Goal: Contribute content

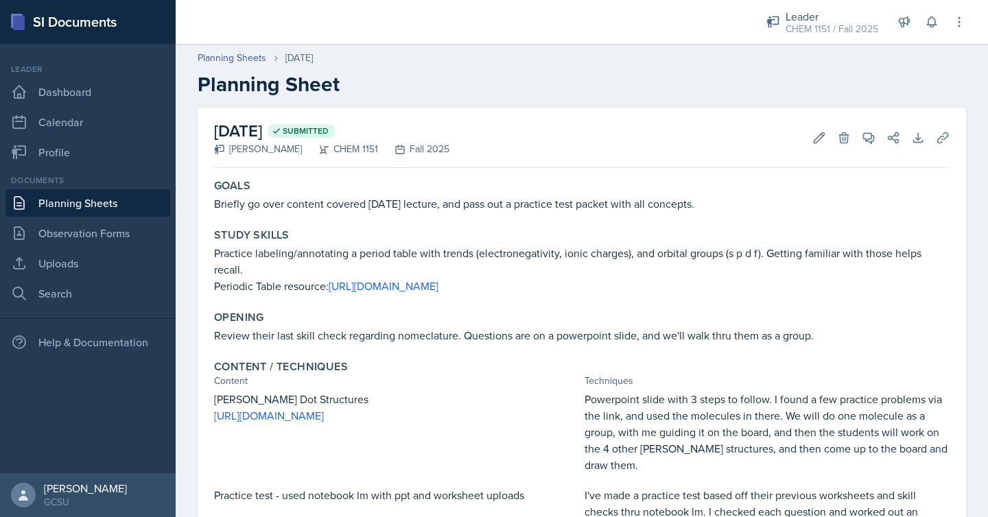
scroll to position [2, 0]
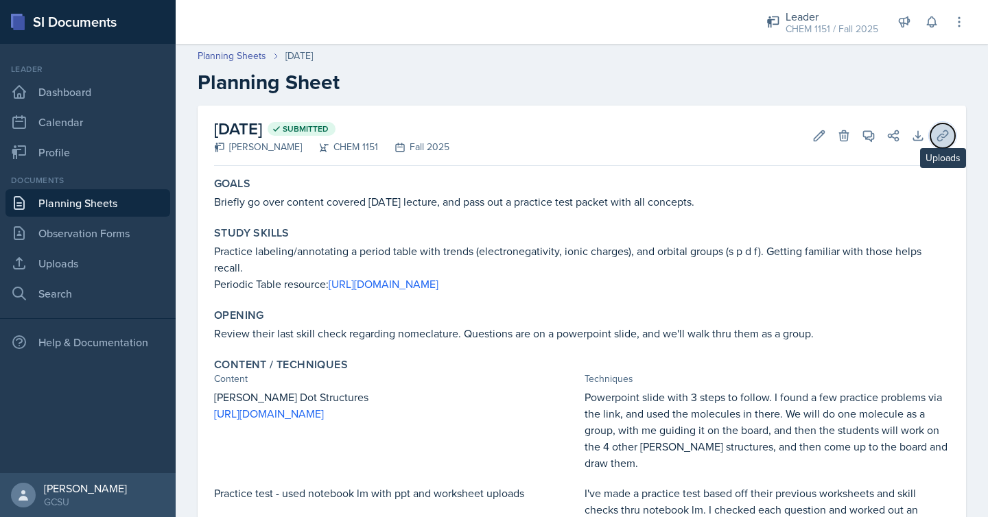
click at [934, 133] on button "Uploads" at bounding box center [942, 135] width 25 height 25
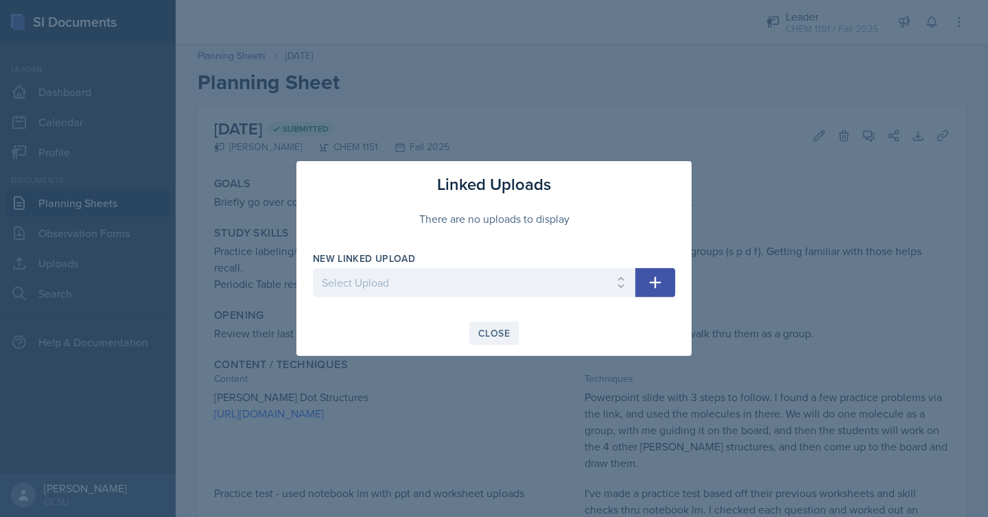
click at [508, 329] on div "Close" at bounding box center [494, 333] width 32 height 11
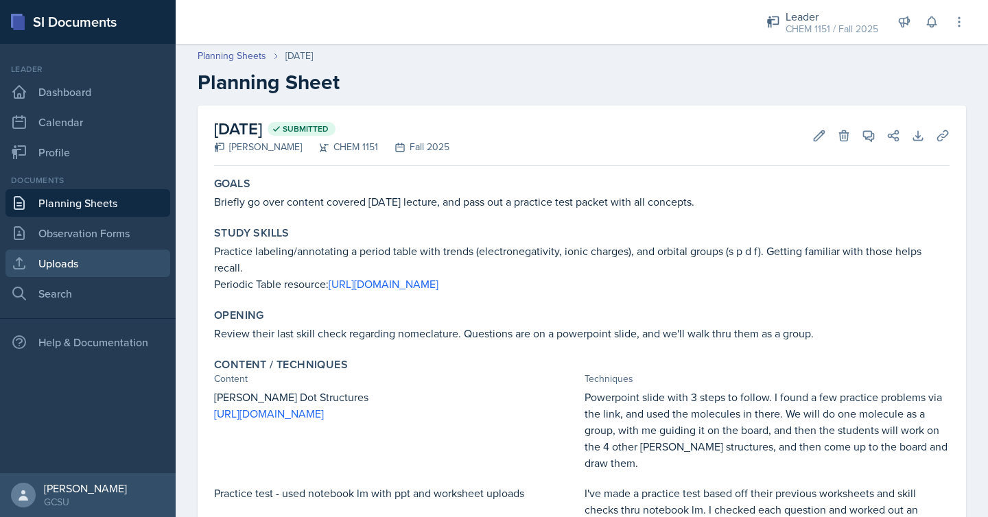
click at [130, 270] on link "Uploads" at bounding box center [87, 263] width 165 height 27
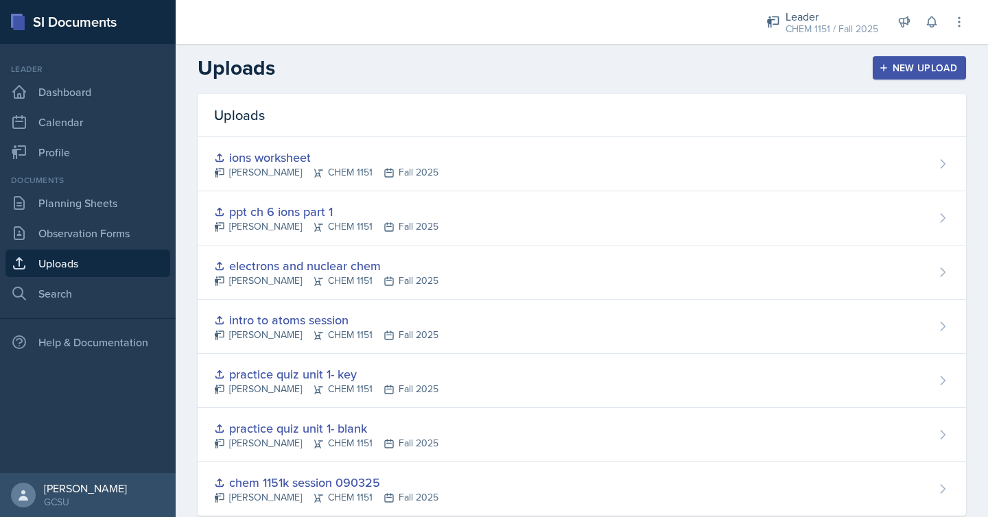
click at [921, 69] on div "New Upload" at bounding box center [920, 67] width 76 height 11
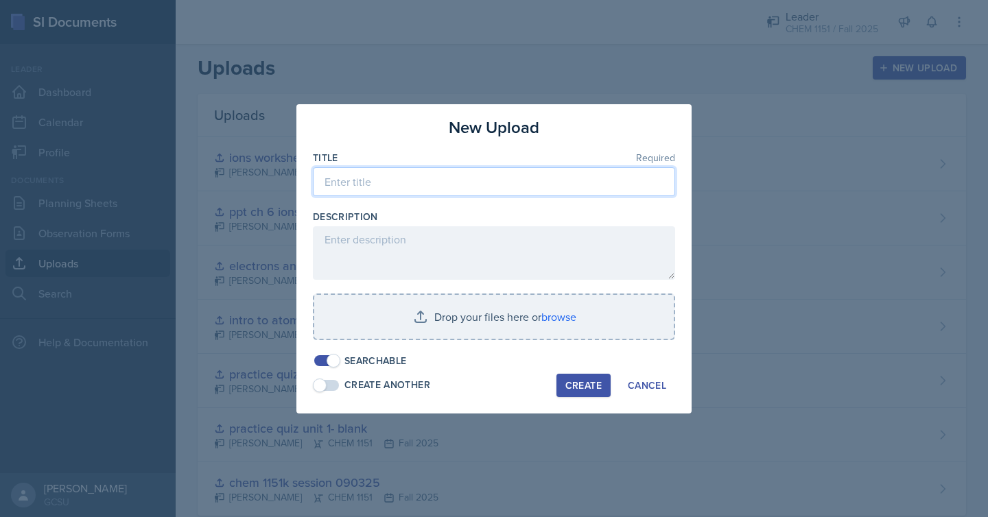
click at [437, 182] on input at bounding box center [494, 181] width 362 height 29
type input "unit 2 review"
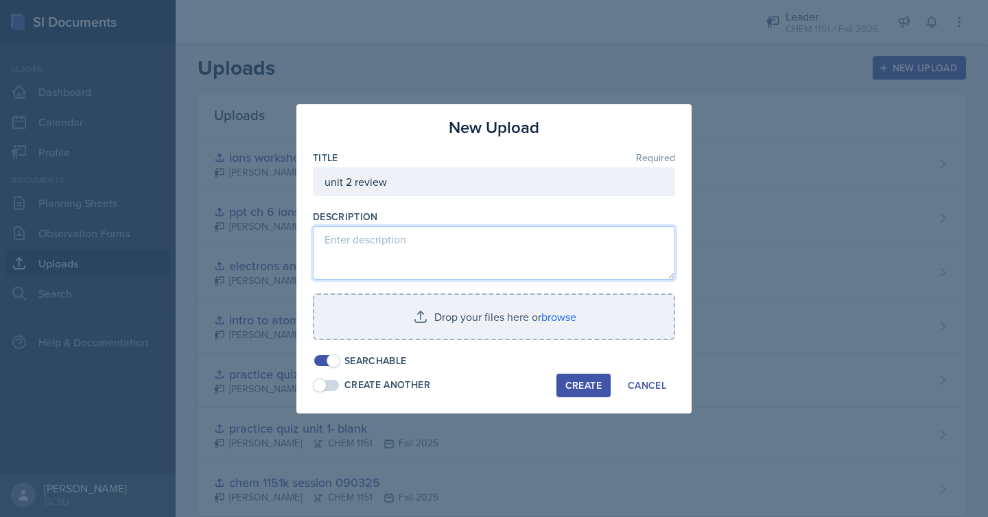
click at [434, 251] on textarea at bounding box center [494, 253] width 362 height 54
type textarea "c"
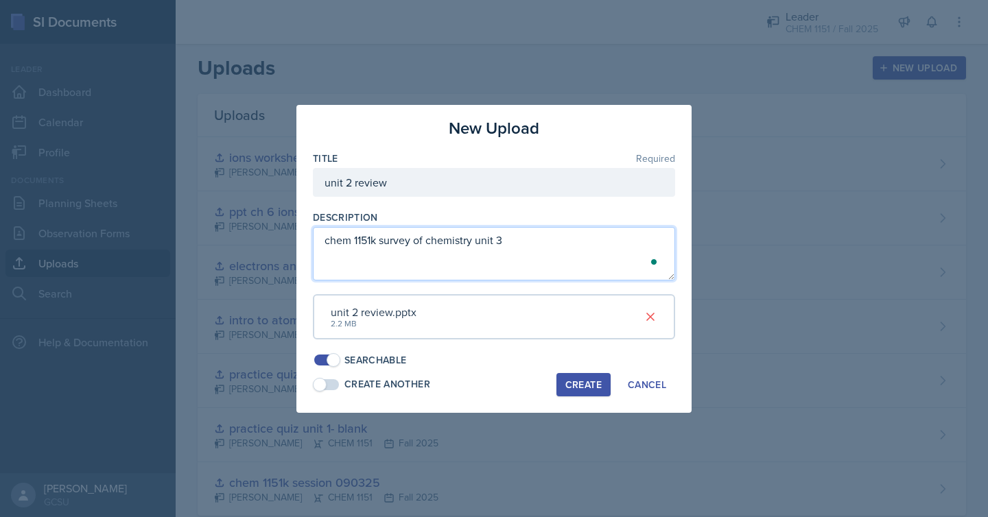
type textarea "chem 1151k survey of chemistry unit 3"
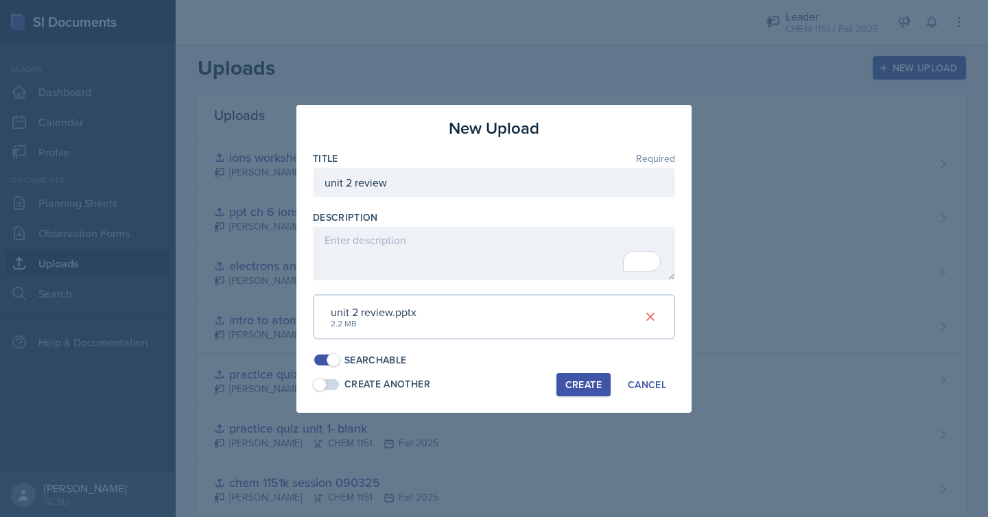
click at [595, 380] on div "Create" at bounding box center [583, 384] width 36 height 11
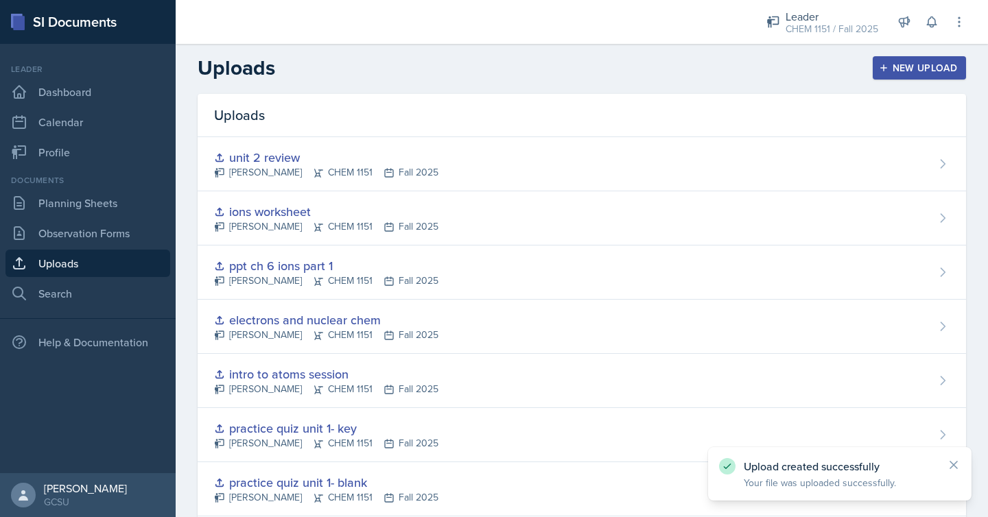
click at [947, 60] on button "New Upload" at bounding box center [920, 67] width 94 height 23
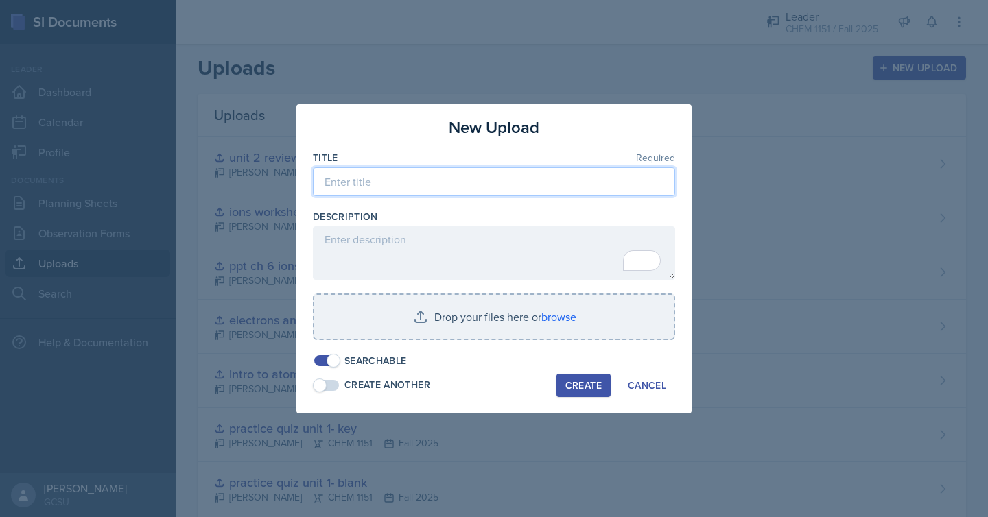
click at [482, 181] on input at bounding box center [494, 181] width 362 height 29
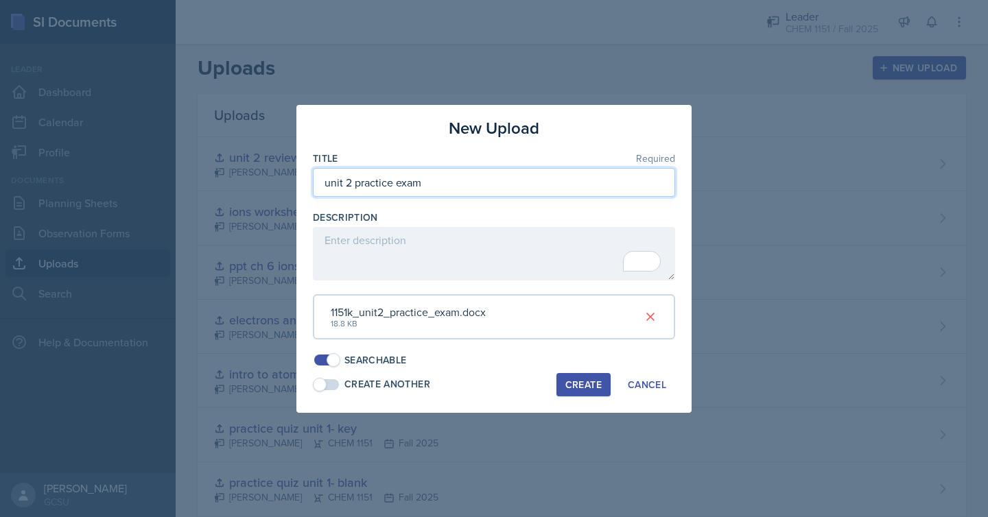
type input "unit 2 practice exam"
click at [580, 381] on div "Create" at bounding box center [583, 384] width 36 height 11
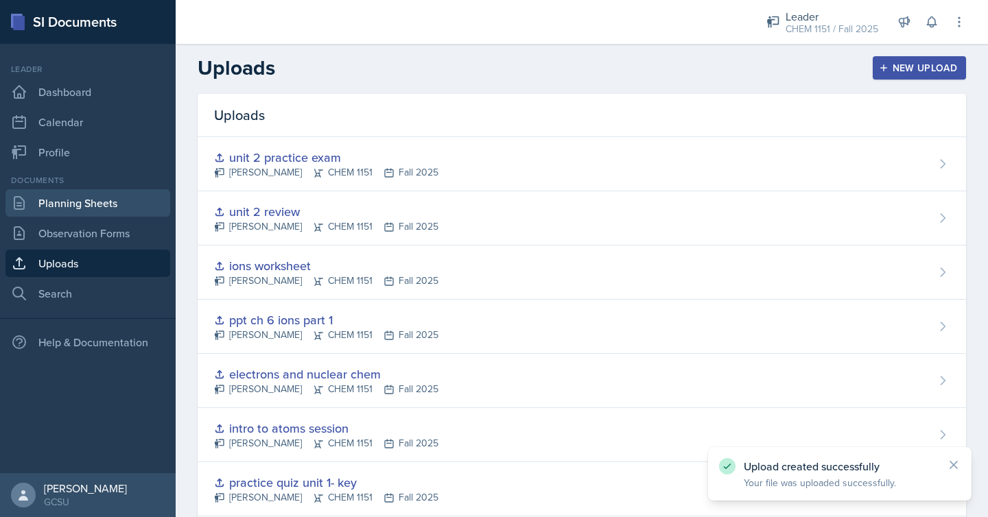
click at [91, 211] on link "Planning Sheets" at bounding box center [87, 202] width 165 height 27
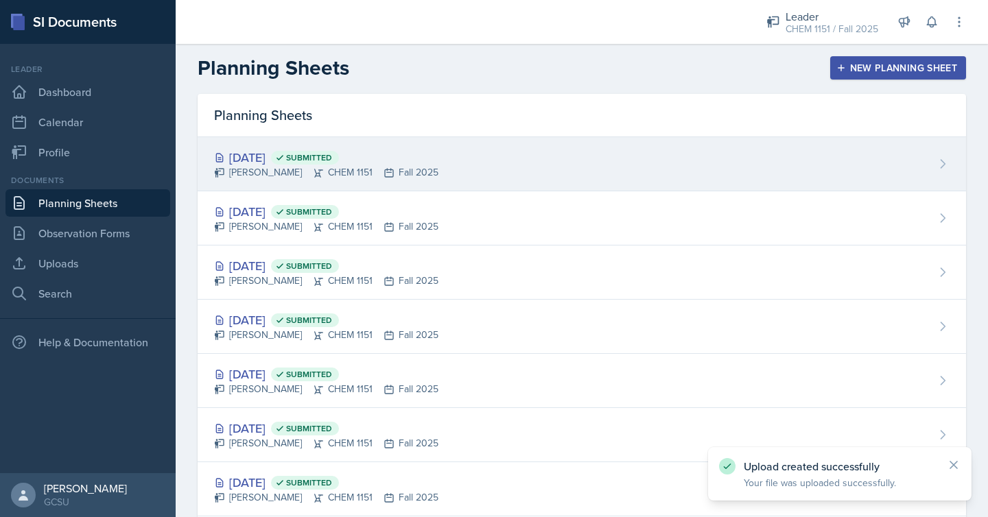
click at [729, 169] on div "[DATE] Submitted [PERSON_NAME] CHEM 1151 Fall 2025" at bounding box center [582, 164] width 768 height 54
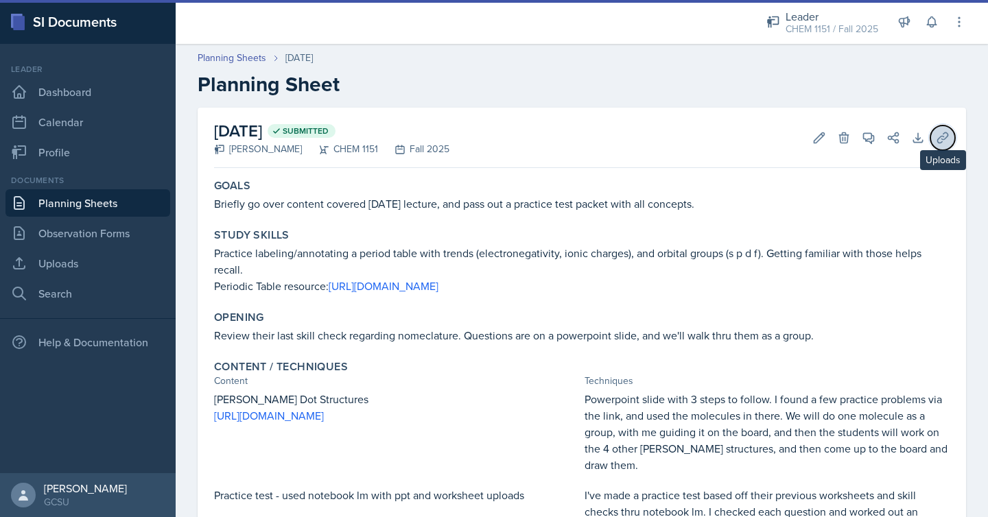
click at [936, 138] on icon at bounding box center [943, 138] width 14 height 14
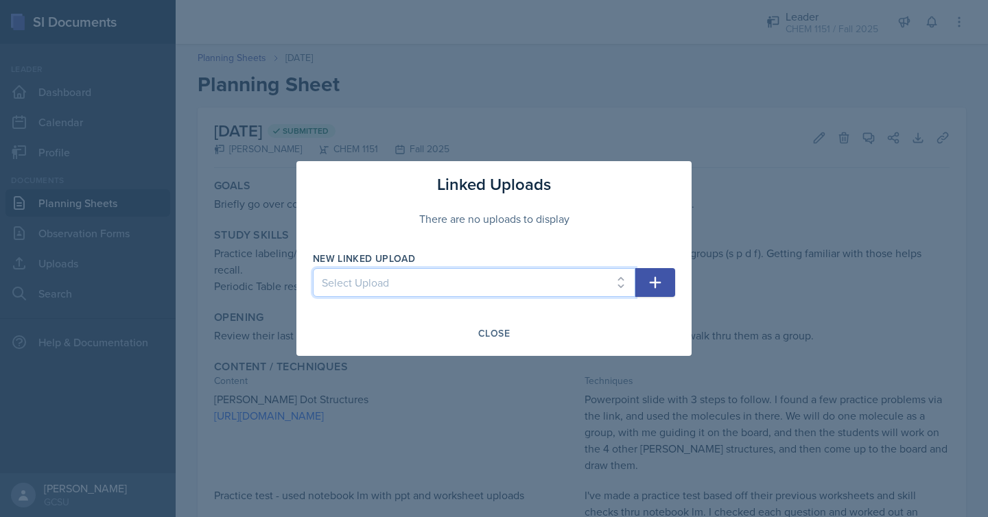
click at [613, 291] on select "Select Upload chem 1151k session 090325 practice quiz unit 1- blank practice qu…" at bounding box center [474, 282] width 322 height 29
select select "3e4e22d7-c2b0-407a-b164-a0f8b5c9c53a"
click at [313, 268] on select "Select Upload chem 1151k session 090325 practice quiz unit 1- blank practice qu…" at bounding box center [474, 282] width 322 height 29
click at [657, 282] on icon "button" at bounding box center [656, 283] width 12 height 12
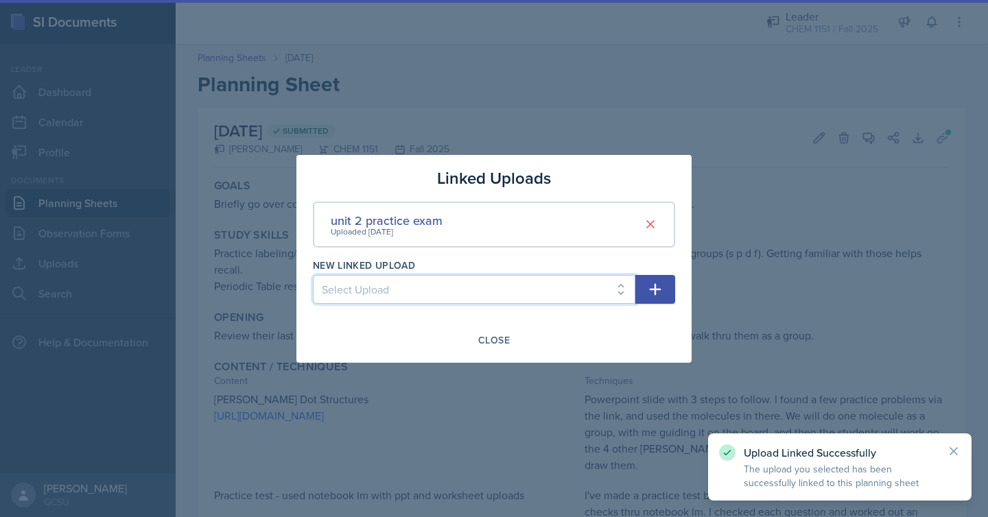
click at [605, 285] on select "Select Upload chem 1151k session 090325 practice quiz unit 1- blank practice qu…" at bounding box center [474, 289] width 322 height 29
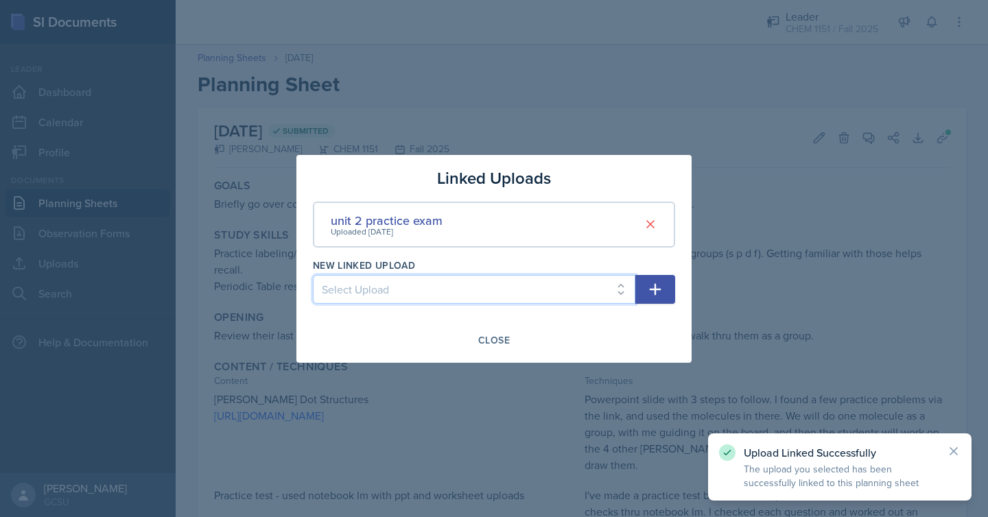
select select "a3c7ef0c-037f-46ed-982c-d0cf1bc3bec9"
click at [313, 275] on select "Select Upload chem 1151k session 090325 practice quiz unit 1- blank practice qu…" at bounding box center [474, 289] width 322 height 29
click at [662, 289] on icon "button" at bounding box center [655, 289] width 16 height 16
select select
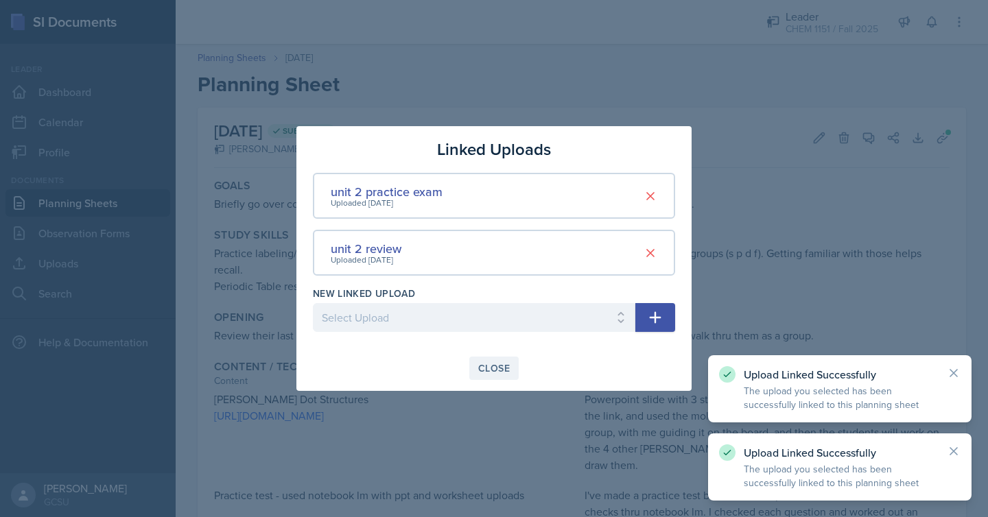
click at [504, 366] on div "Close" at bounding box center [494, 368] width 32 height 11
